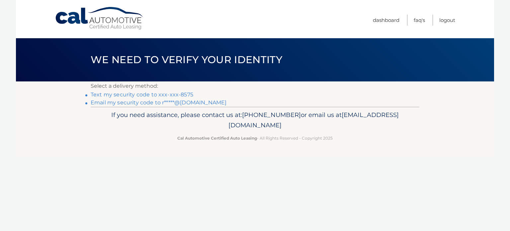
click at [184, 103] on link "Email my security code to r*****@aol.com" at bounding box center [159, 102] width 136 height 6
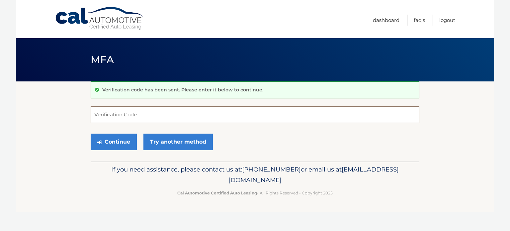
paste input "047693"
click at [122, 141] on button "Continue" at bounding box center [114, 142] width 46 height 17
click at [122, 139] on button "Continue" at bounding box center [114, 142] width 46 height 17
type input "047693"
click at [91, 134] on button "Continue" at bounding box center [114, 142] width 46 height 17
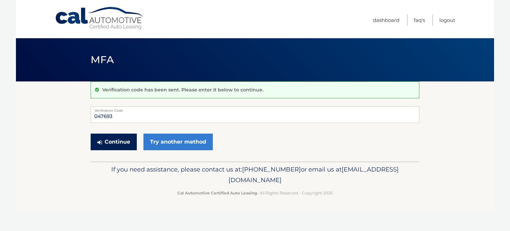
click at [109, 138] on button "Continue" at bounding box center [114, 142] width 46 height 17
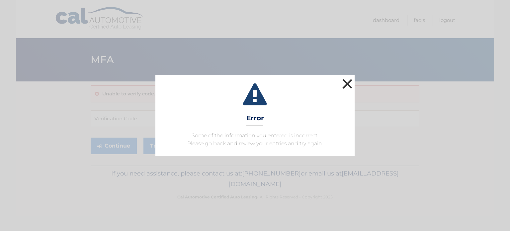
click at [344, 84] on button "×" at bounding box center [347, 83] width 13 height 13
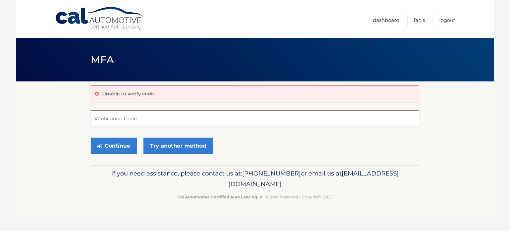
click at [144, 121] on input "Verification Code" at bounding box center [255, 118] width 329 height 17
paste input "047693"
type input "047693"
click at [91, 138] on button "Continue" at bounding box center [114, 146] width 46 height 17
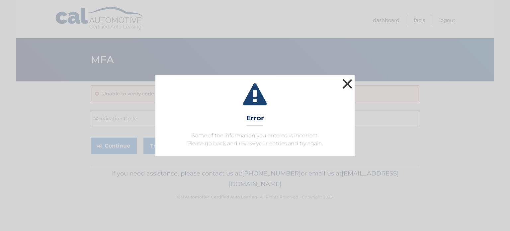
click at [347, 86] on button "×" at bounding box center [347, 83] width 13 height 13
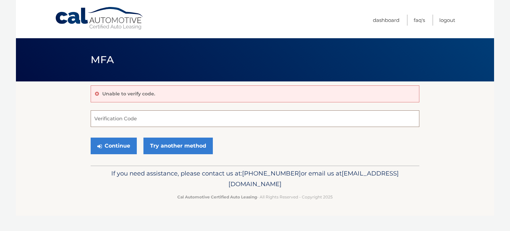
click at [143, 119] on input "Verification Code" at bounding box center [255, 118] width 329 height 17
click at [138, 122] on input "Verification Code" at bounding box center [255, 118] width 329 height 17
type input "047693"
click at [125, 143] on button "Continue" at bounding box center [114, 146] width 46 height 17
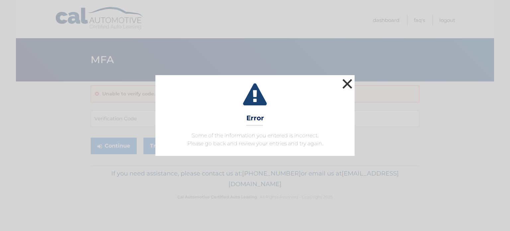
click at [349, 87] on button "×" at bounding box center [347, 83] width 13 height 13
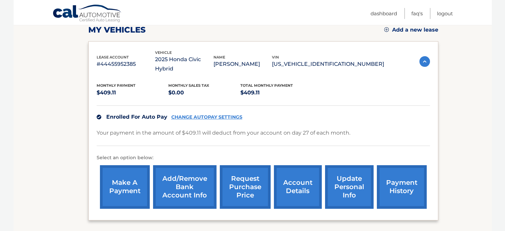
scroll to position [108, 0]
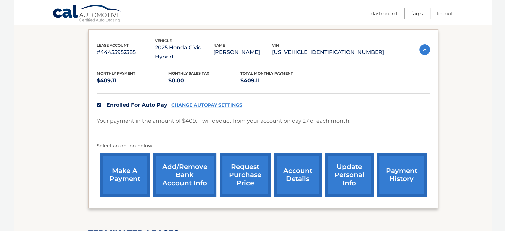
click at [296, 173] on link "account details" at bounding box center [298, 175] width 48 height 44
click at [297, 167] on link "account details" at bounding box center [298, 175] width 48 height 44
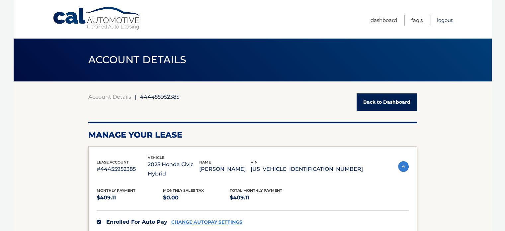
click at [446, 18] on link "Logout" at bounding box center [445, 20] width 16 height 11
